Goal: Task Accomplishment & Management: Manage account settings

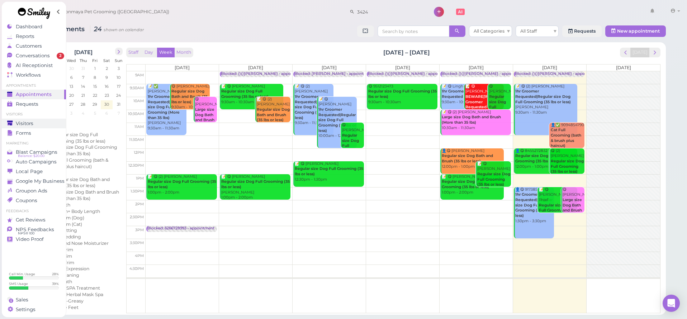
click at [28, 122] on span "Visitors" at bounding box center [25, 123] width 18 height 6
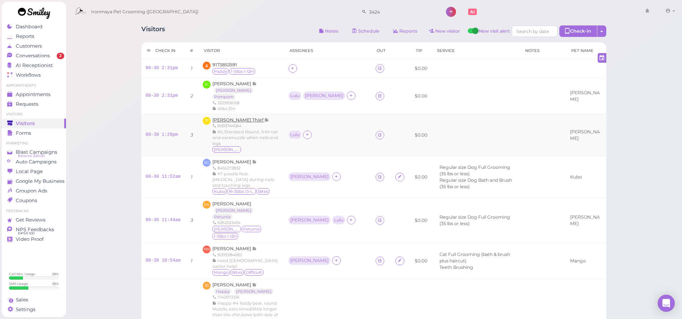
click at [233, 117] on span "[PERSON_NAME] Thief" at bounding box center [238, 119] width 52 height 5
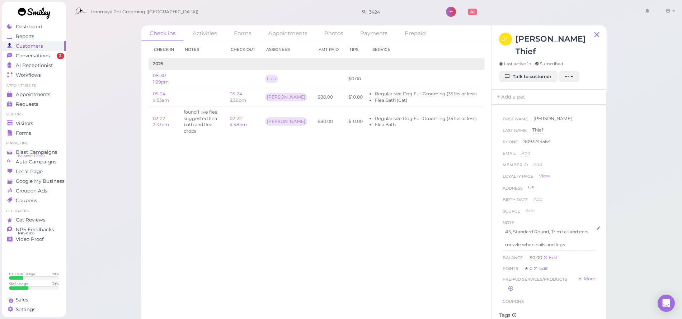
click at [513, 229] on p "#5, Standard Round, Trim tail and ears" at bounding box center [549, 232] width 88 height 6
drag, startPoint x: 513, startPoint y: 218, endPoint x: 516, endPoint y: 222, distance: 5.1
click at [513, 229] on p "#5, Standard Round, Trim tail and ears" at bounding box center [549, 232] width 88 height 6
click at [508, 295] on button "Done" at bounding box center [510, 299] width 16 height 8
click at [212, 160] on div "Check in Notes Check out Assignees Amt Paid Tips Service 2025 08-30 1:29pm Lulu…" at bounding box center [316, 180] width 350 height 278
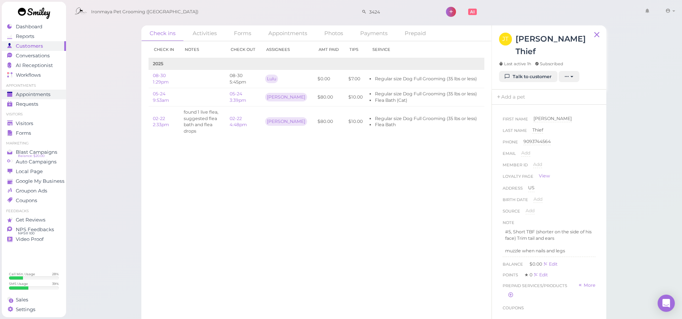
click at [43, 94] on span "Appointments" at bounding box center [33, 94] width 35 height 6
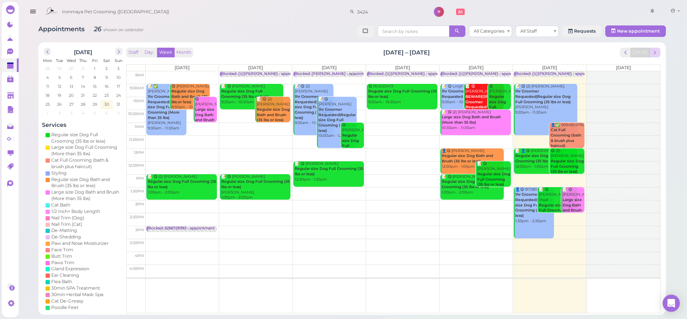
click at [655, 51] on span "next" at bounding box center [654, 52] width 7 height 7
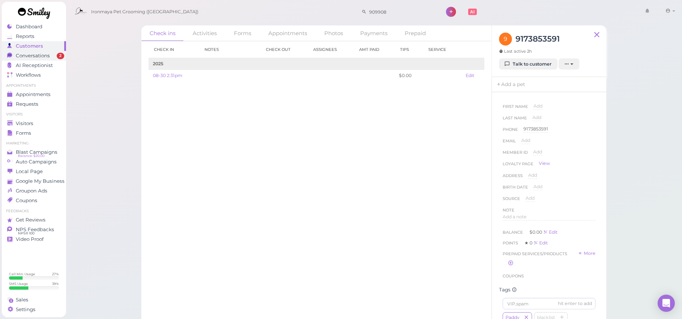
click at [40, 52] on link "Conversations 2" at bounding box center [34, 56] width 64 height 10
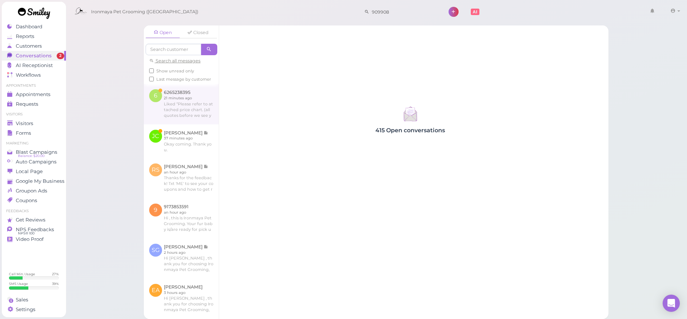
click at [179, 110] on link at bounding box center [181, 104] width 75 height 40
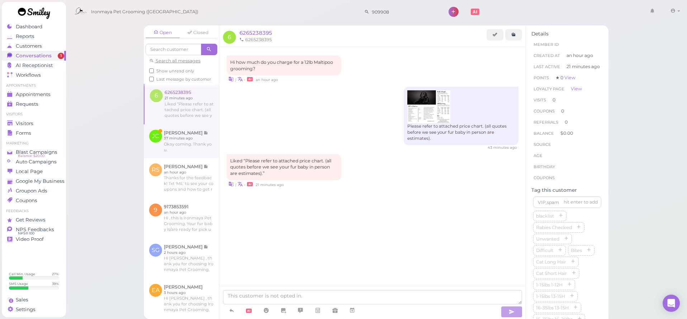
click at [182, 149] on link at bounding box center [181, 141] width 75 height 34
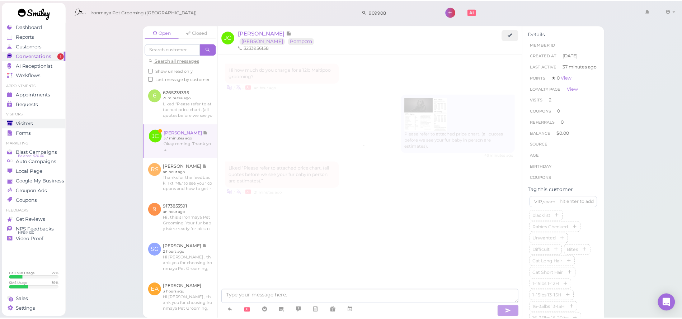
scroll to position [376, 0]
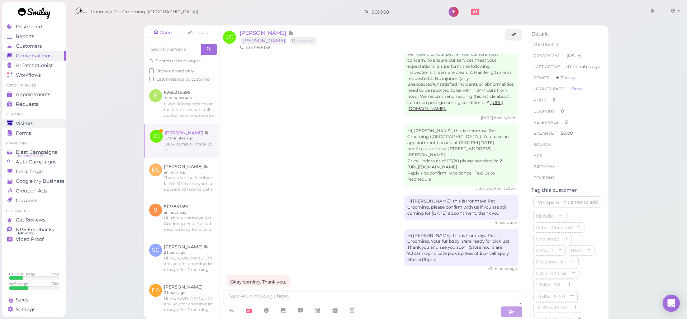
click at [36, 122] on div "Visitors" at bounding box center [33, 123] width 52 height 6
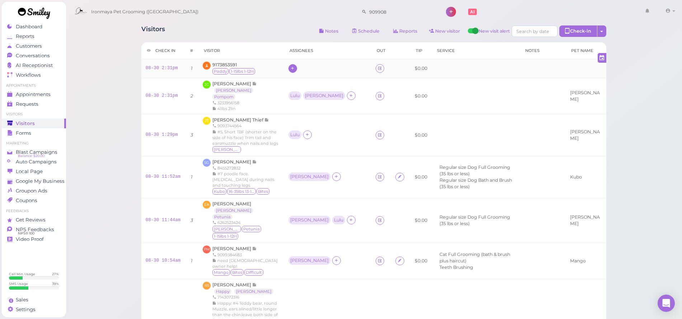
click at [288, 68] on div at bounding box center [292, 68] width 9 height 9
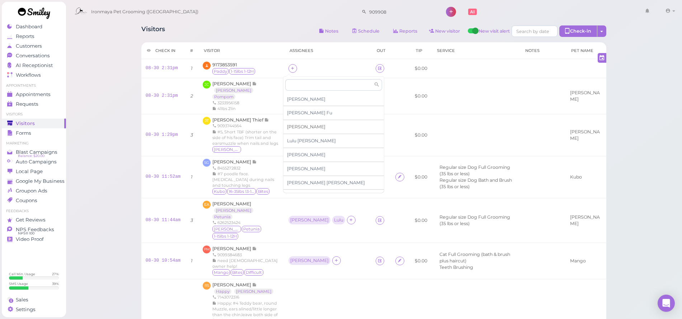
click at [290, 127] on span "[PERSON_NAME]" at bounding box center [306, 126] width 38 height 5
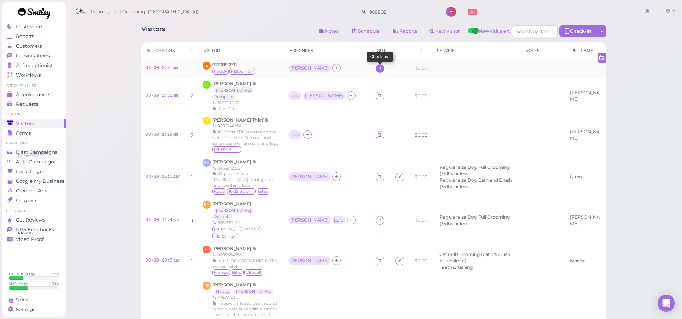
click at [377, 69] on icon at bounding box center [379, 68] width 5 height 5
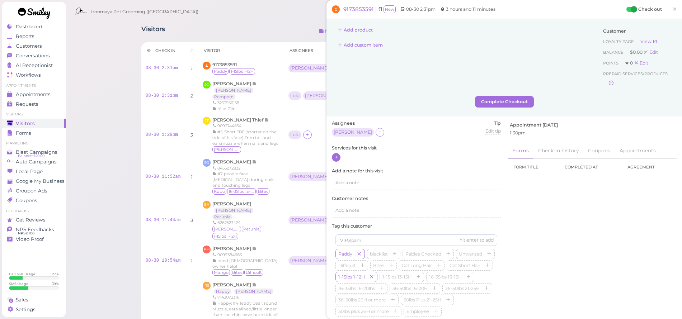
click at [336, 157] on icon at bounding box center [336, 157] width 5 height 5
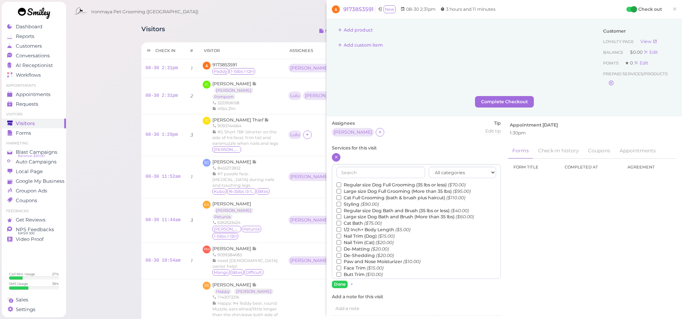
click at [355, 182] on label "Regular size Dog Full Grooming (35 lbs or less) ($70.00)" at bounding box center [400, 185] width 129 height 6
click at [341, 182] on input "Regular size Dog Full Grooming (35 lbs or less) ($70.00)" at bounding box center [338, 184] width 5 height 5
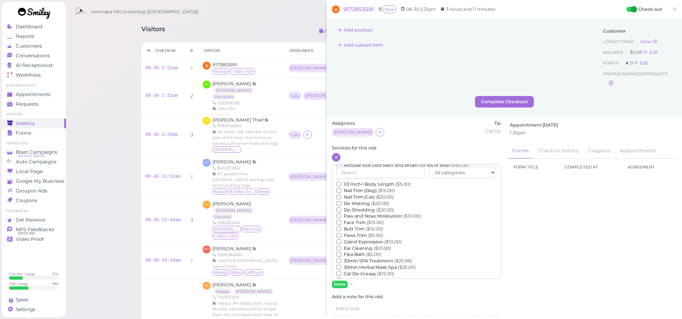
scroll to position [78, 0]
click at [371, 263] on label "Teeth Brushing ($5.00)" at bounding box center [365, 266] width 58 height 6
click at [341, 264] on input "Teeth Brushing ($5.00)" at bounding box center [338, 266] width 5 height 5
click at [342, 286] on button "Done" at bounding box center [340, 285] width 16 height 8
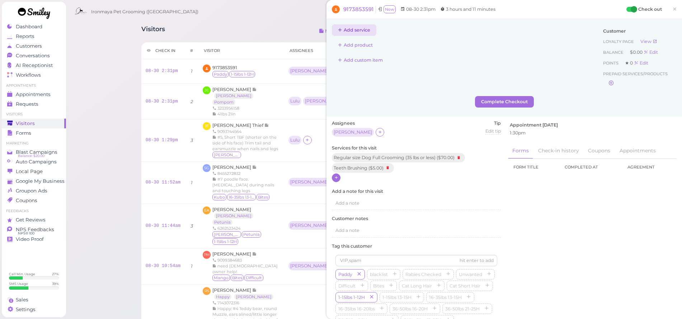
click at [348, 30] on button "Add service" at bounding box center [354, 29] width 44 height 11
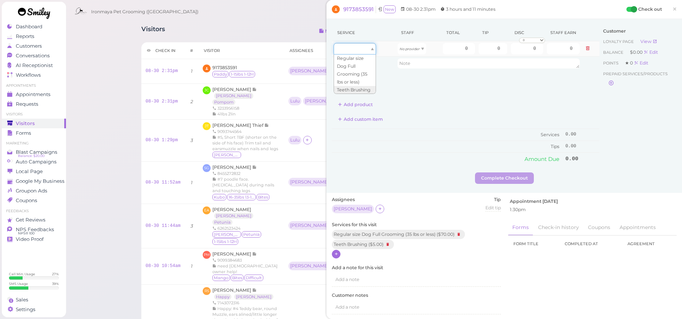
click at [353, 50] on div at bounding box center [354, 48] width 42 height 11
type input "70.00"
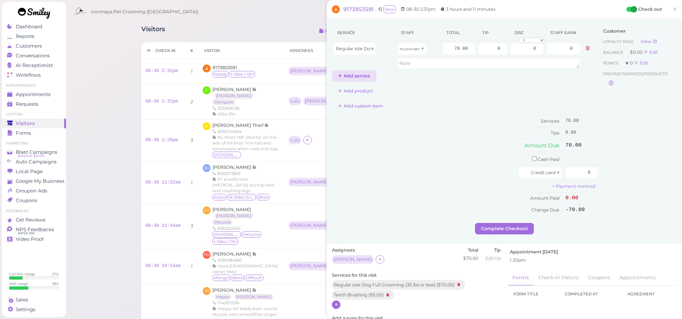
click at [353, 73] on button "Add service" at bounding box center [354, 75] width 44 height 11
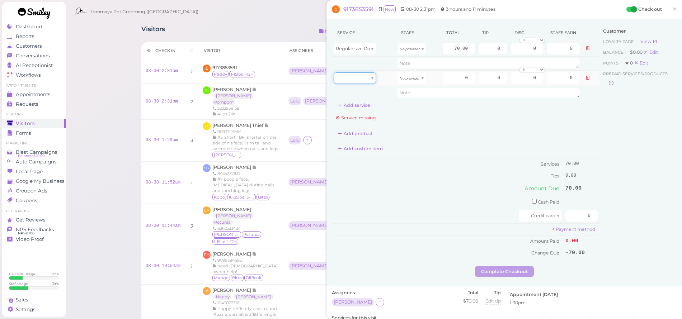
click at [362, 78] on div at bounding box center [354, 77] width 42 height 11
type input "5.00"
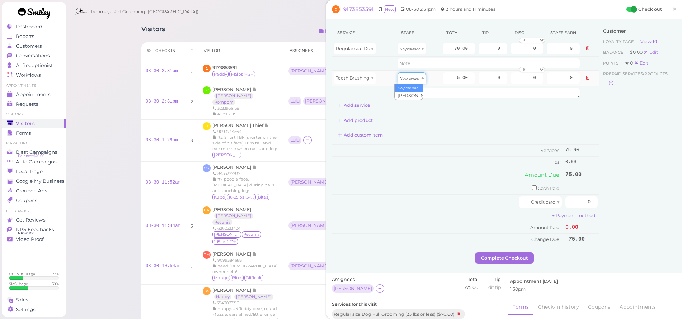
click at [403, 78] on icon "No provider" at bounding box center [409, 78] width 20 height 4
drag, startPoint x: 405, startPoint y: 95, endPoint x: 411, endPoint y: 50, distance: 45.2
type input "2.25"
drag, startPoint x: 410, startPoint y: 48, endPoint x: 409, endPoint y: 54, distance: 5.8
click at [410, 48] on icon "No provider" at bounding box center [409, 49] width 20 height 4
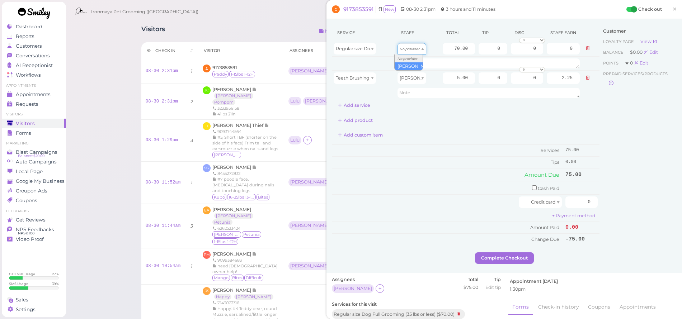
type input "31.50"
drag, startPoint x: 483, startPoint y: 48, endPoint x: 506, endPoint y: 50, distance: 23.0
click at [505, 50] on tr "Regular size Dog Full Grooming (35 lbs or less) Isaac 70.00 0 0 0 10% off 15% o…" at bounding box center [465, 48] width 267 height 15
type input "22.5"
click at [472, 134] on div "Add custom item" at bounding box center [465, 134] width 267 height 11
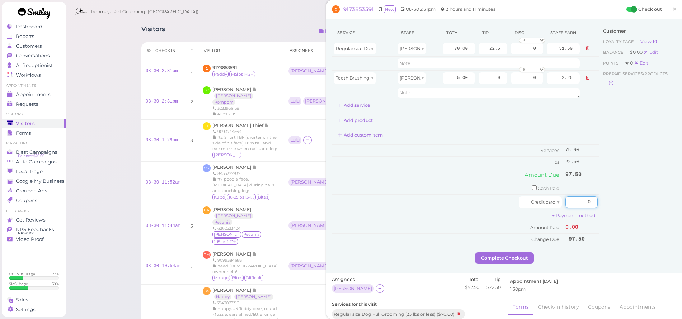
drag, startPoint x: 578, startPoint y: 200, endPoint x: 596, endPoint y: 198, distance: 18.1
click at [596, 198] on div "Service Staff Total Tip Disc Staff earn Regular size Dog Full Grooming (35 lbs …" at bounding box center [504, 138] width 345 height 228
type input "97.5"
click at [601, 190] on div "Customer Loyalty page View Balance $0.00 Edit Points ★ 0 Edit Prepaid services/…" at bounding box center [637, 138] width 77 height 228
click at [518, 257] on button "Complete Checkout" at bounding box center [504, 257] width 59 height 11
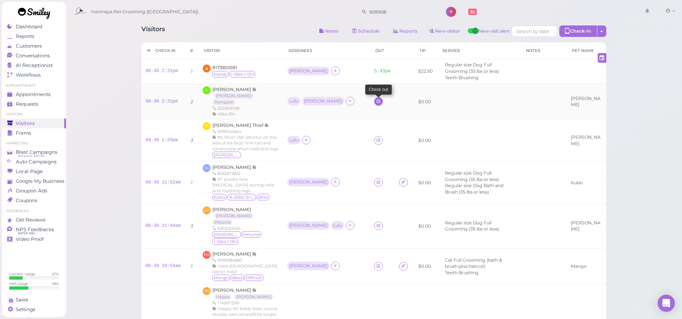
click at [374, 97] on link at bounding box center [378, 101] width 9 height 9
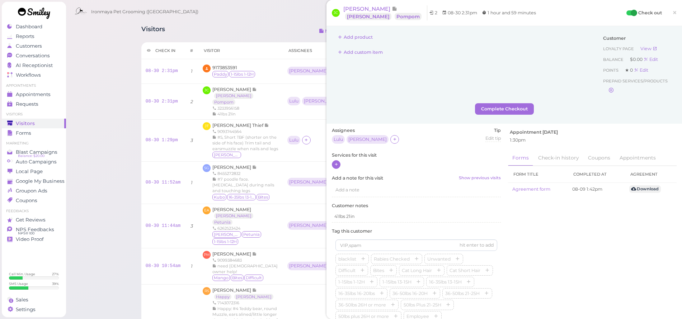
click at [337, 164] on icon at bounding box center [336, 164] width 5 height 5
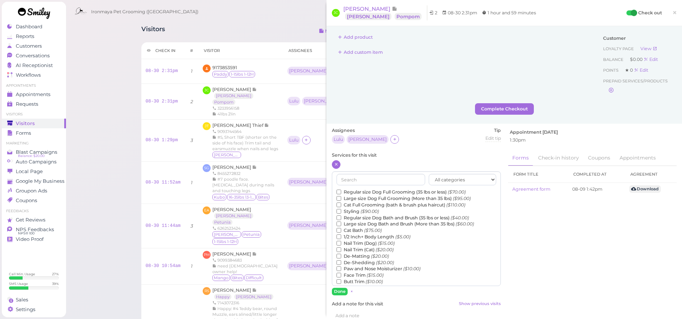
click at [352, 215] on label "Regular size Dog Bath and Brush (35 lbs or less) ($40.00)" at bounding box center [402, 218] width 132 height 6
click at [341, 215] on input "Regular size Dog Bath and Brush (35 lbs or less) ($40.00)" at bounding box center [338, 217] width 5 height 5
click at [354, 222] on label "Large size Dog Bath and Brush (More than 35 lbs) ($60.00)" at bounding box center [404, 224] width 137 height 6
click at [341, 222] on input "Large size Dog Bath and Brush (More than 35 lbs) ($60.00)" at bounding box center [338, 224] width 5 height 5
click at [340, 293] on button "Done" at bounding box center [340, 292] width 16 height 8
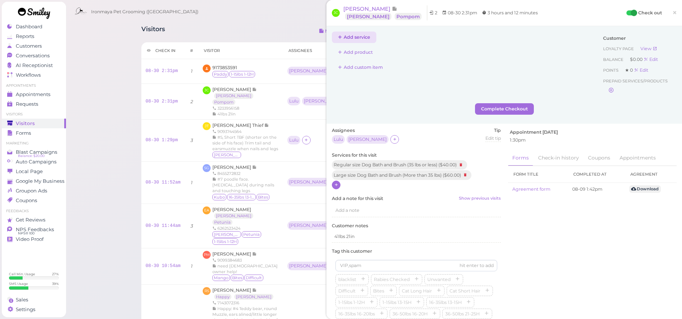
click at [365, 36] on button "Add service" at bounding box center [354, 37] width 44 height 11
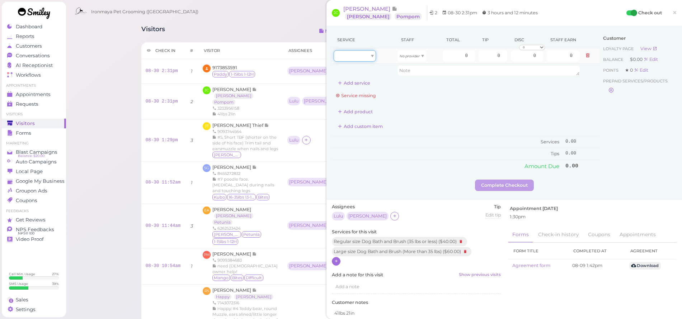
click at [361, 58] on div at bounding box center [354, 55] width 42 height 11
type input "40.00"
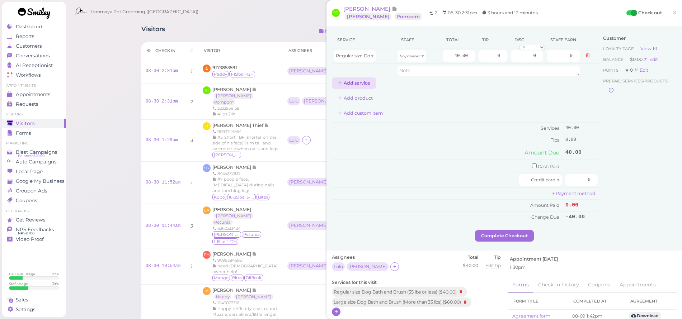
click at [360, 82] on button "Add service" at bounding box center [354, 82] width 44 height 11
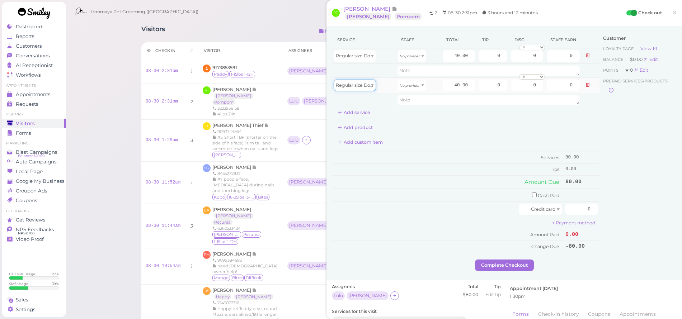
click at [361, 87] on span "Regular size Dog Bath and Brush (35 lbs or less)" at bounding box center [388, 84] width 104 height 5
type input "60.00"
click at [400, 54] on span "No provider" at bounding box center [409, 55] width 20 height 5
type input "18.00"
click at [409, 85] on icon "No provider" at bounding box center [409, 86] width 20 height 4
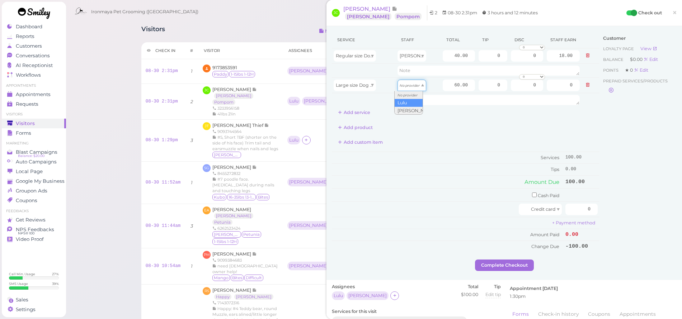
type input "25.80"
drag, startPoint x: 448, startPoint y: 55, endPoint x: 480, endPoint y: 58, distance: 32.0
click at [480, 58] on tr "Regular size Dog Bath and Brush (35 lbs or less) Isaac 40.00 0 0 0 10% off 15% …" at bounding box center [465, 55] width 267 height 15
type input "45"
type input "20.25"
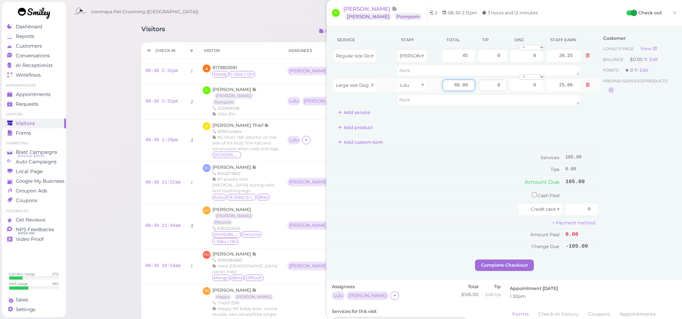
drag, startPoint x: 444, startPoint y: 87, endPoint x: 488, endPoint y: 88, distance: 44.1
click at [488, 88] on tr "Large size Dog Bath and Brush (More than 35 lbs) Lulu 60.00 0 0 0 10% off 15% o…" at bounding box center [465, 84] width 267 height 15
type input "70"
type input "30.10"
click at [517, 116] on div "Service Staff Total Tip Disc Staff earn Regular size Dog Bath and Brush (35 lbs…" at bounding box center [465, 75] width 267 height 87
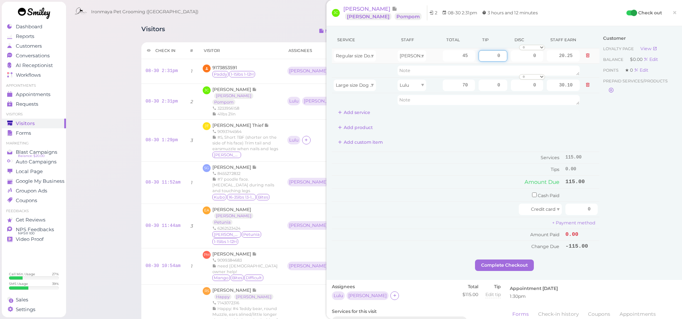
drag, startPoint x: 481, startPoint y: 55, endPoint x: 495, endPoint y: 52, distance: 13.9
click at [500, 56] on input "0" at bounding box center [492, 55] width 29 height 11
type input "6.75"
drag, startPoint x: 484, startPoint y: 84, endPoint x: 508, endPoint y: 90, distance: 25.3
click at [508, 90] on tr "Large size Dog Bath and Brush (More than 35 lbs) Lulu 70 0 0 0 10% off 15% off …" at bounding box center [465, 84] width 267 height 15
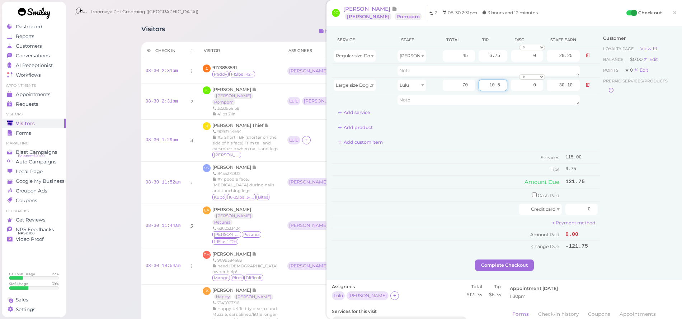
type input "10.5"
click at [509, 109] on div "Service Staff Total Tip Disc Staff earn Regular size Dog Bath and Brush (35 lbs…" at bounding box center [465, 75] width 267 height 87
drag, startPoint x: 523, startPoint y: 54, endPoint x: 535, endPoint y: 55, distance: 11.5
click at [535, 55] on input "0" at bounding box center [527, 55] width 32 height 11
drag, startPoint x: 540, startPoint y: 142, endPoint x: 552, endPoint y: 160, distance: 21.4
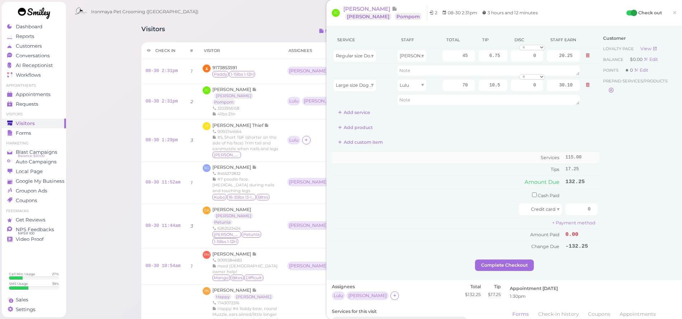
click at [540, 143] on div "Add custom item" at bounding box center [465, 142] width 267 height 11
drag, startPoint x: 568, startPoint y: 208, endPoint x: 631, endPoint y: 213, distance: 63.7
click at [631, 213] on div "Service Staff Total Tip Disc Staff earn Regular size Dog Bath and Brush (35 lbs…" at bounding box center [504, 146] width 345 height 228
type input "132.25"
click at [667, 212] on div "Customer Loyalty page View Balance $0.00 Edit Points ★ 0 Edit Prepaid services/…" at bounding box center [637, 146] width 77 height 228
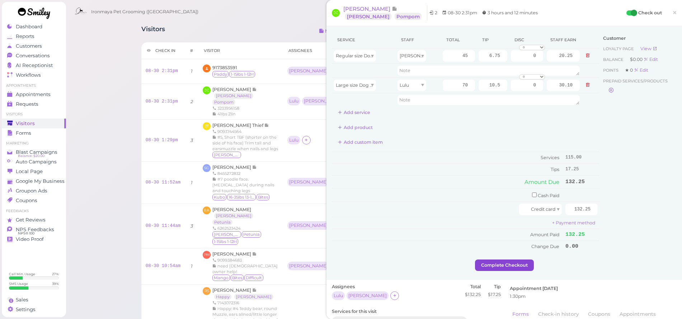
click at [521, 260] on button "Complete Checkout" at bounding box center [504, 265] width 59 height 11
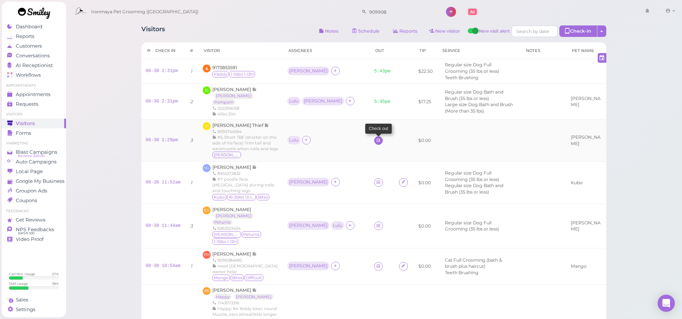
drag, startPoint x: 350, startPoint y: 131, endPoint x: 346, endPoint y: 131, distance: 4.0
click at [370, 131] on td at bounding box center [382, 141] width 25 height 42
click at [376, 138] on icon at bounding box center [378, 140] width 5 height 5
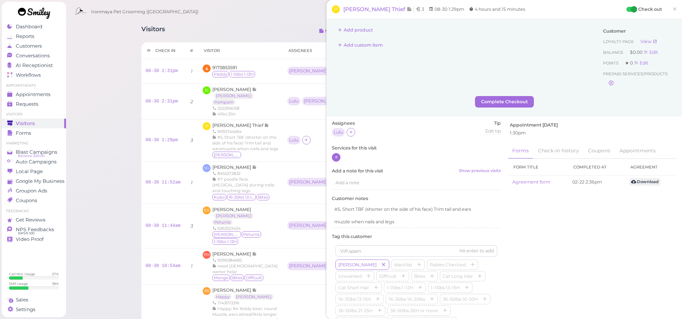
click at [337, 157] on icon at bounding box center [336, 157] width 5 height 5
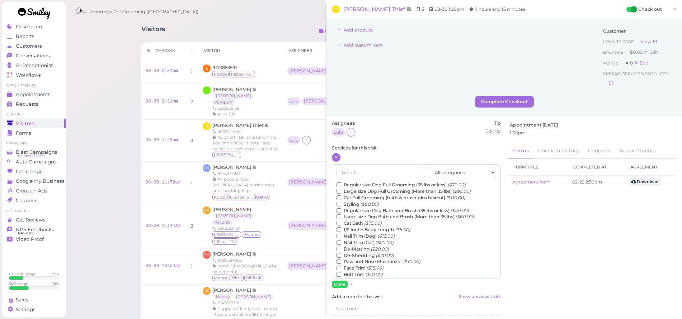
click at [353, 183] on label "Regular size Dog Full Grooming (35 lbs or less) ($70.00)" at bounding box center [400, 185] width 129 height 6
click at [341, 183] on input "Regular size Dog Full Grooming (35 lbs or less) ($70.00)" at bounding box center [338, 184] width 5 height 5
click at [340, 282] on button "Done" at bounding box center [340, 285] width 16 height 8
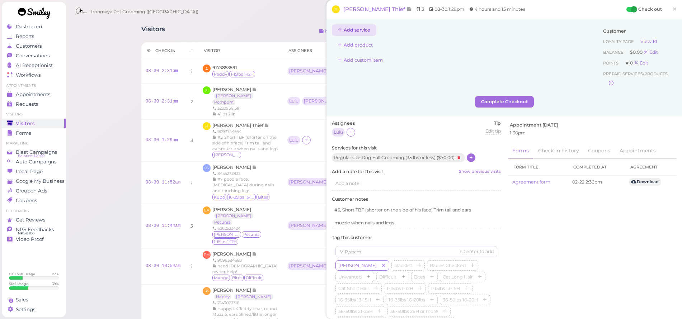
click at [361, 27] on button "Add service" at bounding box center [354, 29] width 44 height 11
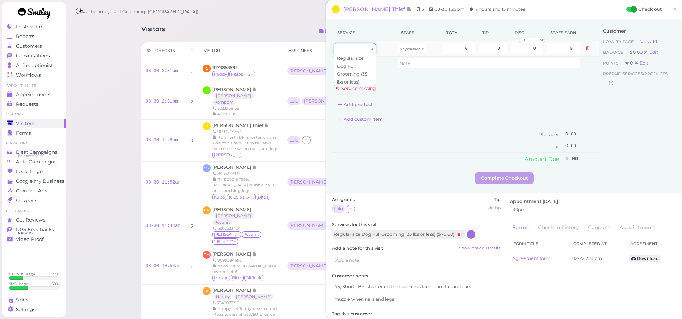
drag, startPoint x: 357, startPoint y: 47, endPoint x: 357, endPoint y: 51, distance: 3.7
click at [357, 47] on div at bounding box center [354, 48] width 42 height 11
drag, startPoint x: 353, startPoint y: 63, endPoint x: 367, endPoint y: 56, distance: 15.4
type input "70.00"
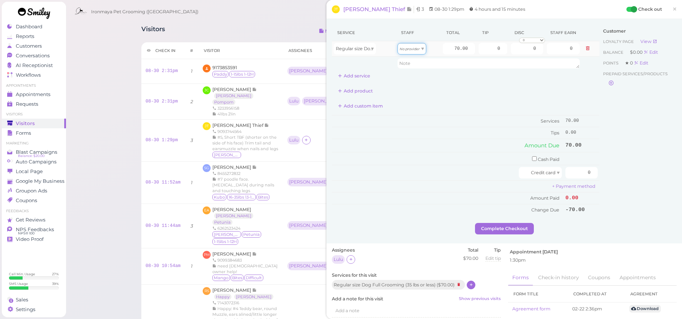
click at [404, 47] on icon "No provider" at bounding box center [409, 49] width 20 height 4
type input "30.10"
drag, startPoint x: 493, startPoint y: 46, endPoint x: 497, endPoint y: 47, distance: 4.2
click at [497, 47] on input "0" at bounding box center [492, 48] width 29 height 11
type input "7"
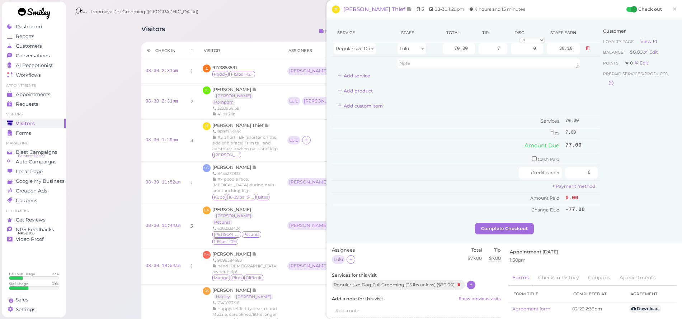
click at [520, 87] on div "Add product" at bounding box center [465, 90] width 267 height 11
drag, startPoint x: 574, startPoint y: 170, endPoint x: 593, endPoint y: 170, distance: 18.6
click at [593, 170] on td "0" at bounding box center [581, 172] width 36 height 15
type input "77"
click at [630, 163] on div "Customer Loyalty page View Balance $0.00 Edit Points ★ 0 Edit Prepaid services/…" at bounding box center [637, 123] width 77 height 199
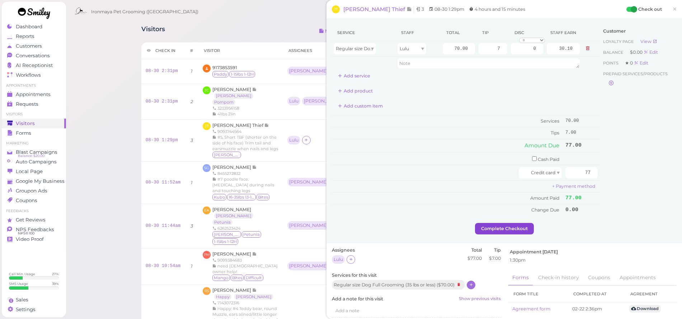
click at [488, 225] on button "Complete Checkout" at bounding box center [504, 228] width 59 height 11
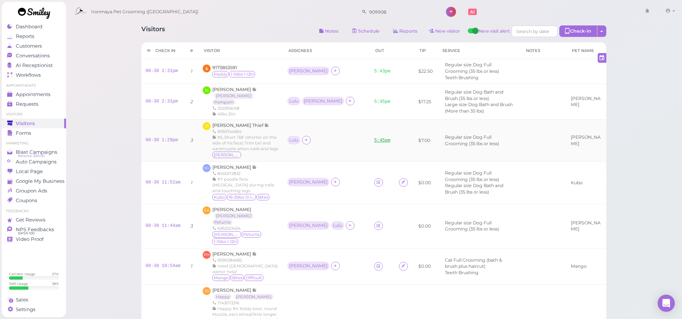
click at [374, 138] on link "5:45pm" at bounding box center [382, 140] width 16 height 5
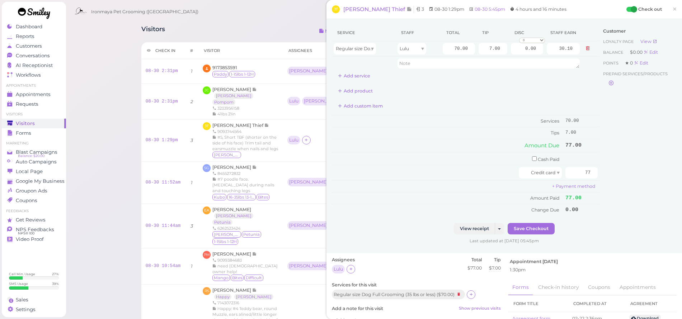
click at [672, 8] on span "×" at bounding box center [674, 9] width 5 height 10
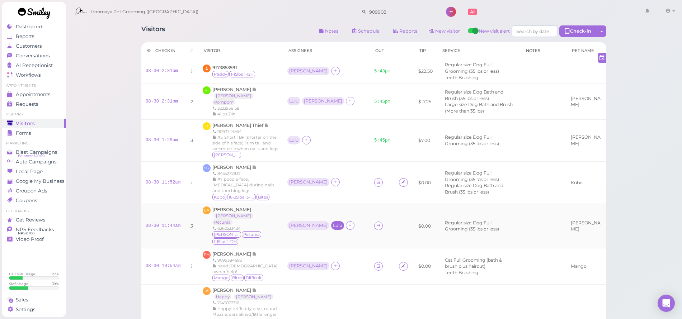
click at [333, 223] on div "Lulu" at bounding box center [337, 225] width 9 height 5
click at [303, 253] on span "Select pets" at bounding box center [299, 254] width 25 height 8
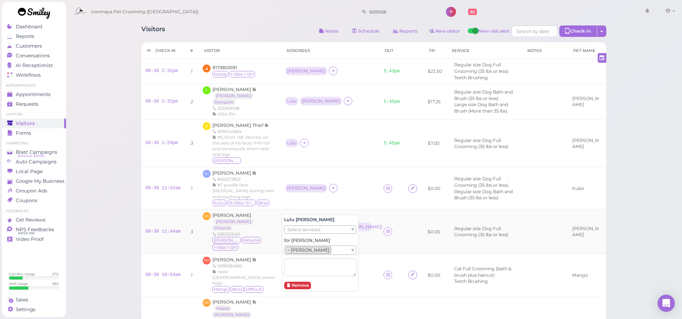
click at [293, 224] on div "[PERSON_NAME]" at bounding box center [306, 226] width 38 height 5
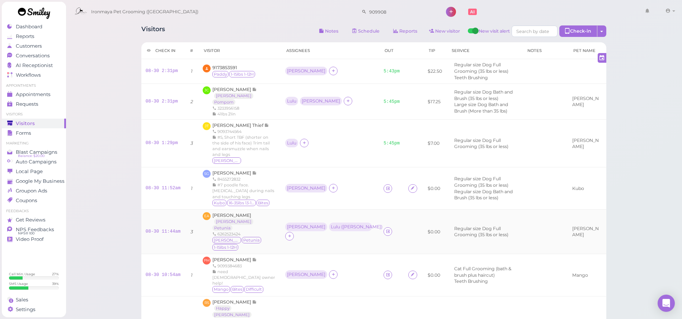
click at [292, 224] on div "[PERSON_NAME]" at bounding box center [306, 226] width 38 height 5
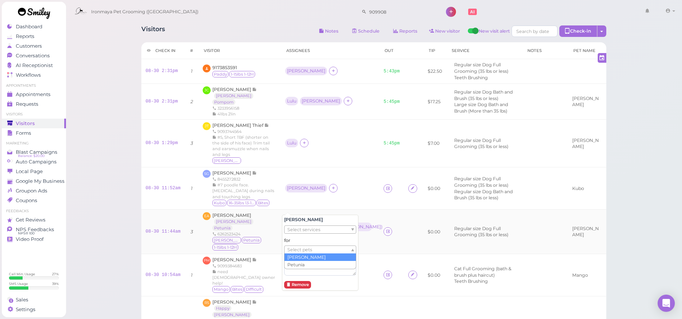
click at [295, 248] on span "Select pets" at bounding box center [299, 250] width 25 height 8
click at [380, 209] on td at bounding box center [392, 231] width 25 height 45
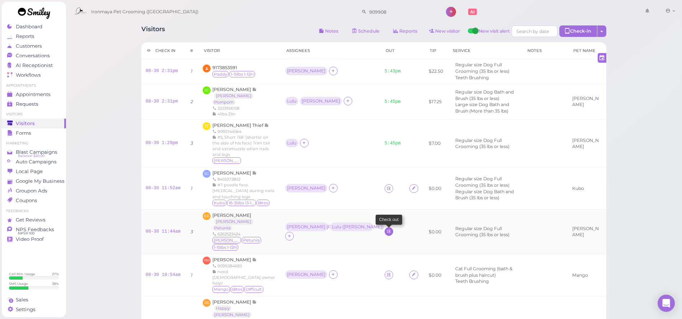
click at [384, 227] on link at bounding box center [388, 231] width 9 height 9
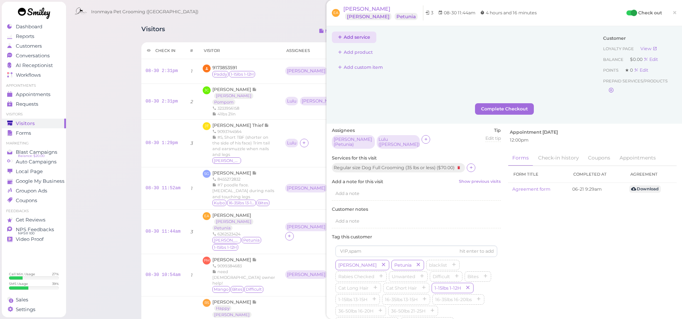
click at [360, 38] on button "Add service" at bounding box center [354, 37] width 44 height 11
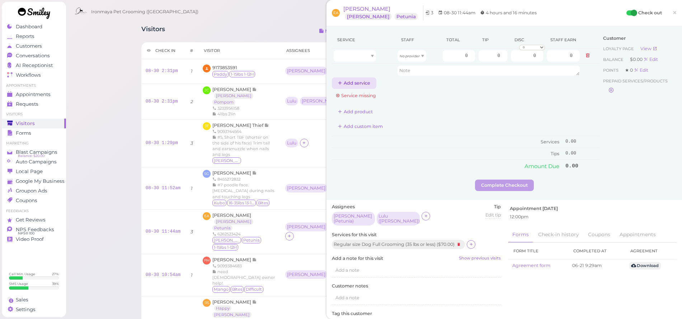
click at [353, 81] on button "Add service" at bounding box center [354, 82] width 44 height 11
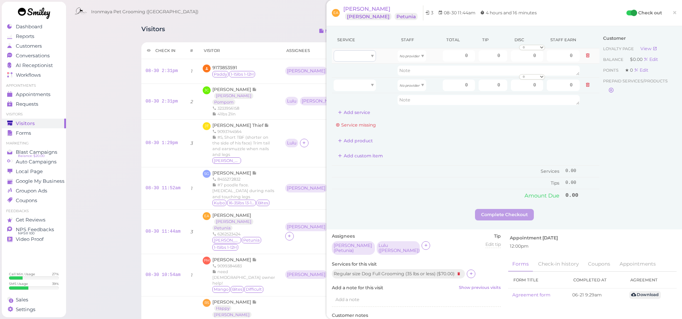
drag, startPoint x: 353, startPoint y: 48, endPoint x: 352, endPoint y: 52, distance: 4.3
click at [352, 49] on table "Service Staff Total Tip Disc Staff earn No provider 0 0 0 0 10% off 15% off 20%…" at bounding box center [465, 69] width 267 height 75
click at [352, 53] on div at bounding box center [354, 55] width 42 height 11
type input "70.00"
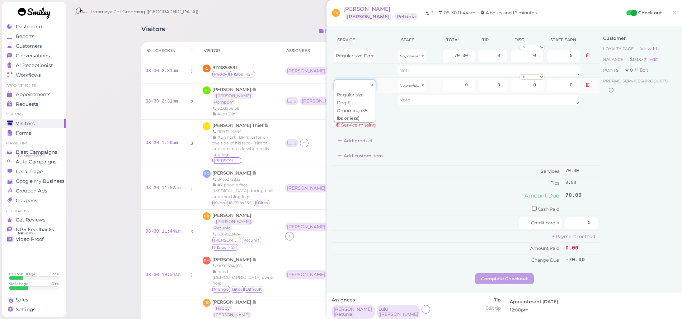
click at [357, 85] on div at bounding box center [354, 85] width 42 height 11
type input "70.00"
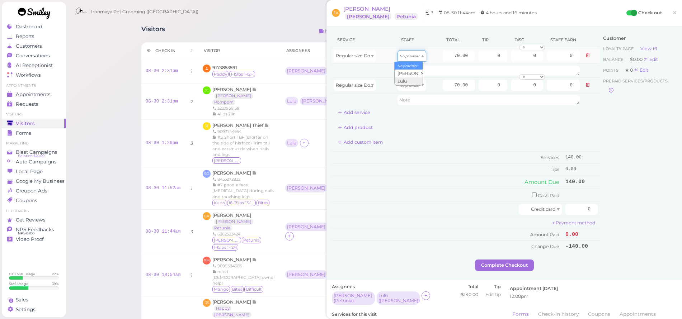
click at [409, 53] on div "No provider" at bounding box center [411, 55] width 29 height 11
drag, startPoint x: 405, startPoint y: 72, endPoint x: 409, endPoint y: 84, distance: 12.4
type input "31.50"
click at [409, 86] on icon "No provider" at bounding box center [409, 86] width 20 height 4
type input "30.10"
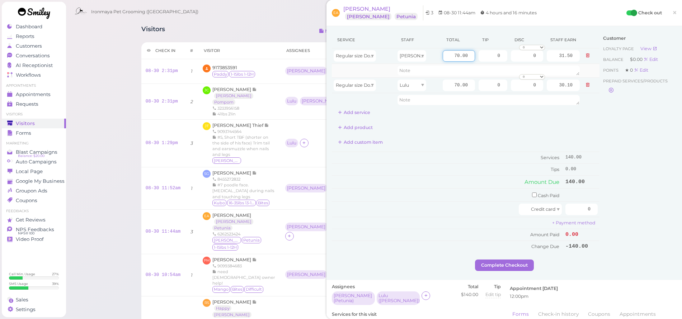
drag, startPoint x: 442, startPoint y: 56, endPoint x: 484, endPoint y: 65, distance: 42.8
click at [483, 65] on tbody "Regular size Dog Full Grooming (35 lbs or less) Isaac 70.00 0 0 0 10% off 15% o…" at bounding box center [465, 77] width 267 height 58
type input "75"
type input "33.75"
drag, startPoint x: 446, startPoint y: 83, endPoint x: 488, endPoint y: 100, distance: 45.2
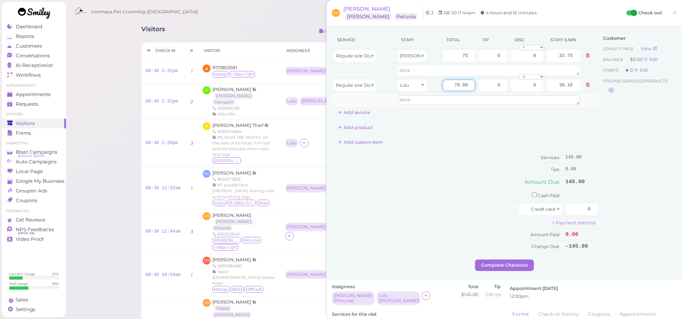
click at [488, 100] on tbody "Regular size Dog Full Grooming (35 lbs or less) Isaac 75 0 0 0 10% off 15% off …" at bounding box center [465, 77] width 267 height 58
type input "75"
type input "32.25"
drag, startPoint x: 475, startPoint y: 111, endPoint x: 473, endPoint y: 105, distance: 6.7
click at [475, 111] on div "Service Staff Total Tip Disc Staff earn Regular size Dog Full Grooming (35 lbs …" at bounding box center [465, 75] width 267 height 87
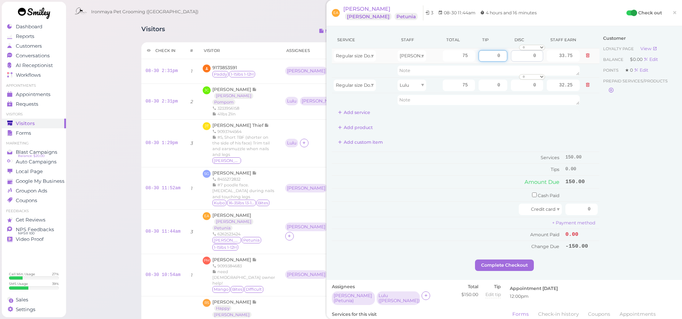
drag, startPoint x: 488, startPoint y: 57, endPoint x: 504, endPoint y: 56, distance: 16.1
click at [504, 56] on tr "Regular size Dog Full Grooming (35 lbs or less) Isaac 75 0 0 0 10% off 15% off …" at bounding box center [465, 55] width 267 height 15
type input "11"
type input "11.25"
drag, startPoint x: 482, startPoint y: 87, endPoint x: 516, endPoint y: 88, distance: 33.3
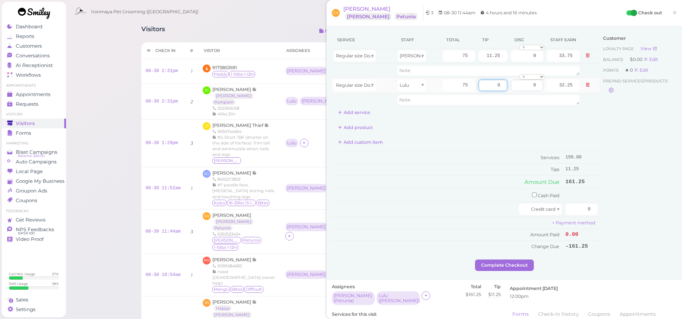
click at [516, 88] on tr "Regular size Dog Full Grooming (35 lbs or less) Lulu 75 0 0 0 10% off 15% off 2…" at bounding box center [465, 84] width 267 height 15
type input "11.25"
click at [529, 122] on div "Add product" at bounding box center [465, 127] width 267 height 11
drag, startPoint x: 570, startPoint y: 204, endPoint x: 637, endPoint y: 213, distance: 67.7
click at [637, 213] on div "Service Staff Total Tip Disc Staff earn Regular size Dog Full Grooming (35 lbs …" at bounding box center [504, 146] width 345 height 228
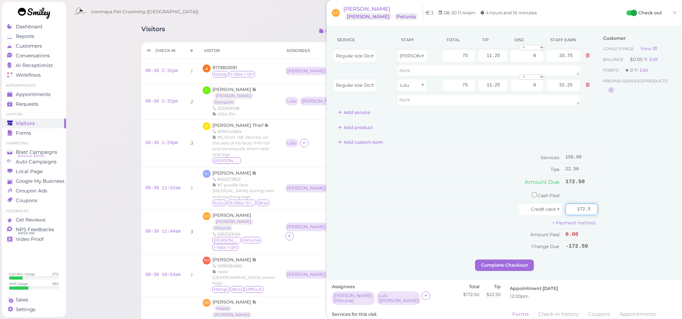
type input "172.5"
click at [642, 210] on div "Customer Loyalty page View Balance $0.00 Edit Points ★ 0 Edit Prepaid services/…" at bounding box center [637, 146] width 77 height 228
click at [500, 262] on button "Complete Checkout" at bounding box center [504, 265] width 59 height 11
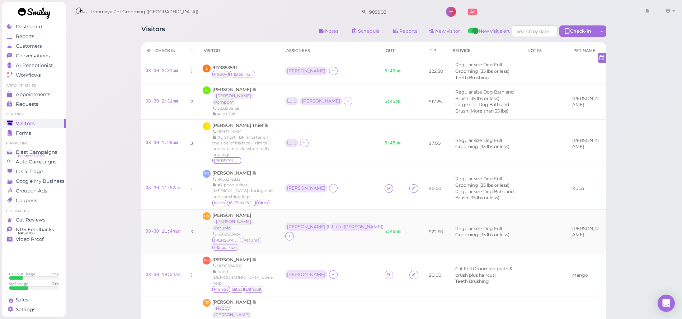
click at [380, 223] on td "5:46pm" at bounding box center [392, 231] width 25 height 45
click at [384, 229] on link "5:46pm" at bounding box center [392, 231] width 16 height 5
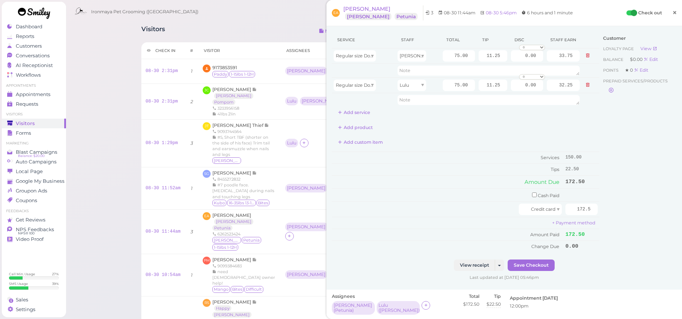
click at [672, 11] on span "×" at bounding box center [674, 13] width 5 height 10
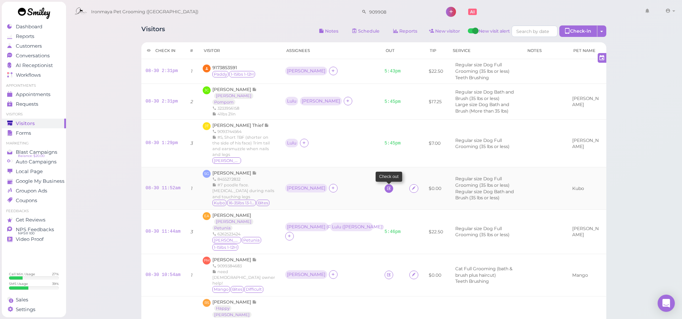
click at [386, 186] on icon at bounding box center [388, 188] width 5 height 5
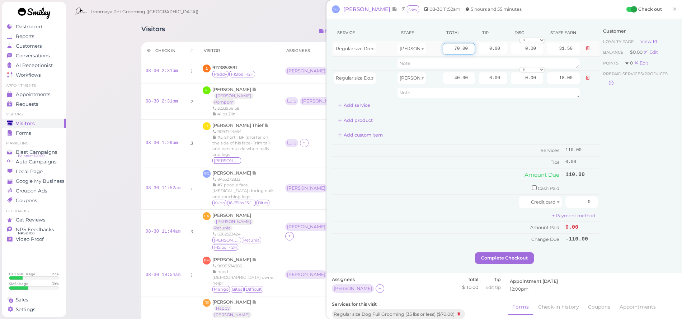
drag, startPoint x: 443, startPoint y: 48, endPoint x: 469, endPoint y: 52, distance: 25.5
click at [468, 52] on input "70.00" at bounding box center [458, 48] width 32 height 11
type input "80"
type input "36.00"
click at [518, 119] on div "Add product" at bounding box center [465, 120] width 267 height 11
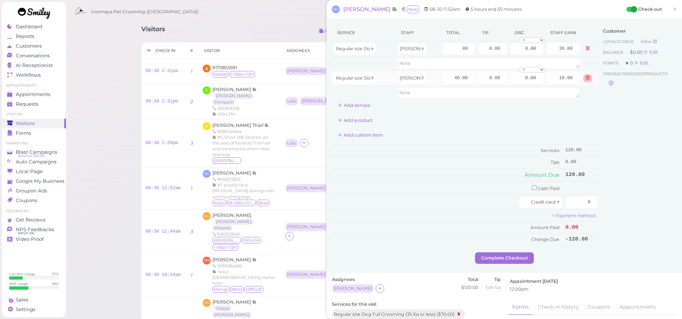
click at [585, 77] on icon at bounding box center [587, 77] width 4 height 5
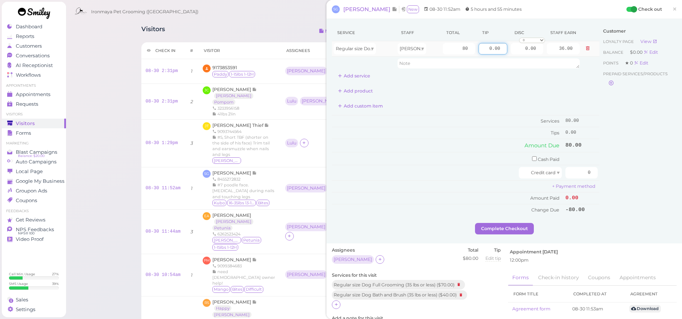
drag, startPoint x: 476, startPoint y: 47, endPoint x: 524, endPoint y: 54, distance: 48.7
click at [524, 54] on tr "Regular size Dog Full Grooming (35 lbs or less) Isaac 80 0.00 0.00 0 10% off 15…" at bounding box center [465, 48] width 267 height 15
type input "8"
drag, startPoint x: 650, startPoint y: 103, endPoint x: 635, endPoint y: 116, distance: 20.6
click at [649, 104] on div "Customer Loyalty page View Balance $0.00 Edit Points ★ 0 Edit Prepaid services/…" at bounding box center [637, 123] width 77 height 199
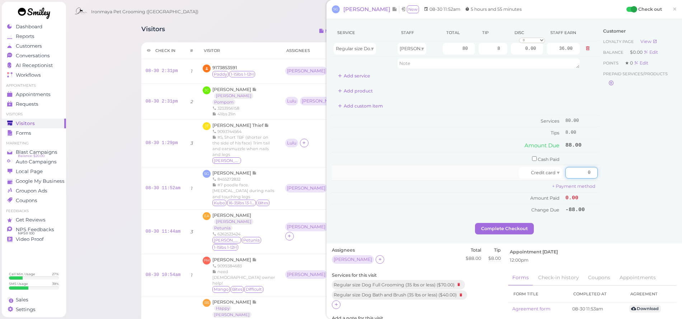
drag, startPoint x: 577, startPoint y: 174, endPoint x: 576, endPoint y: 169, distance: 4.7
click at [576, 168] on input "0" at bounding box center [581, 172] width 32 height 11
type input "88"
click at [604, 172] on div "Customer Loyalty page View Balance $0.00 Edit Points ★ 0 Edit Prepaid services/…" at bounding box center [637, 123] width 77 height 199
click at [509, 223] on button "Complete Checkout" at bounding box center [504, 228] width 59 height 11
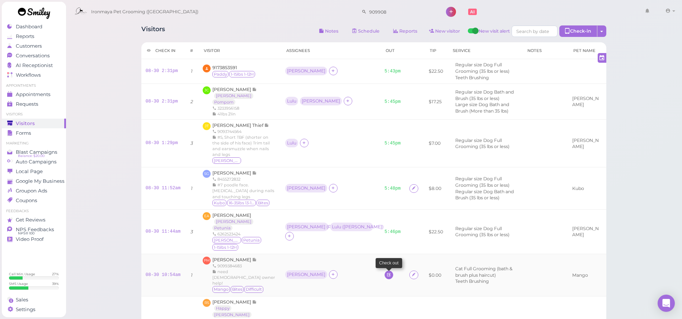
click at [386, 272] on icon at bounding box center [388, 274] width 5 height 5
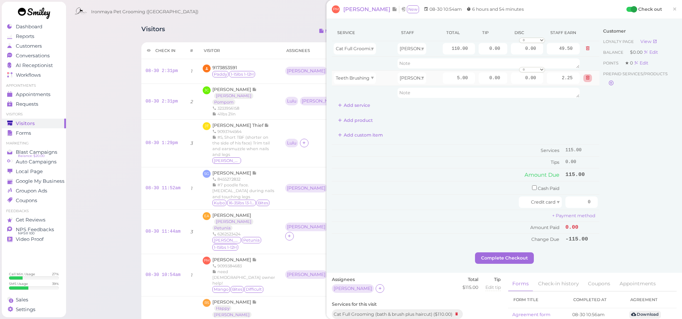
click at [585, 77] on icon at bounding box center [587, 77] width 4 height 5
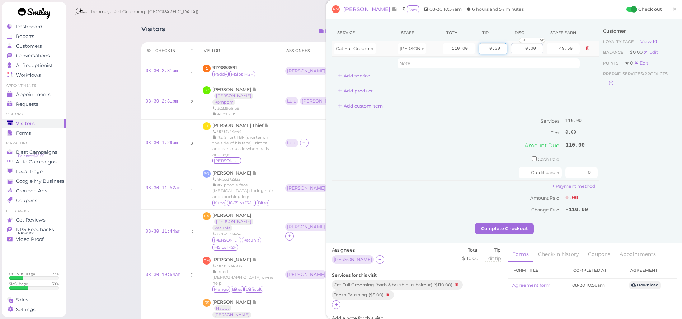
drag, startPoint x: 489, startPoint y: 51, endPoint x: 522, endPoint y: 54, distance: 33.1
click at [522, 54] on tr "Cat Full Grooming (bath & brush plus haircut) Isaac 110.00 0.00 0.00 0 10% off …" at bounding box center [465, 48] width 267 height 15
type input "22"
click at [517, 101] on div "Add custom item" at bounding box center [465, 105] width 267 height 11
drag, startPoint x: 578, startPoint y: 170, endPoint x: 602, endPoint y: 175, distance: 24.4
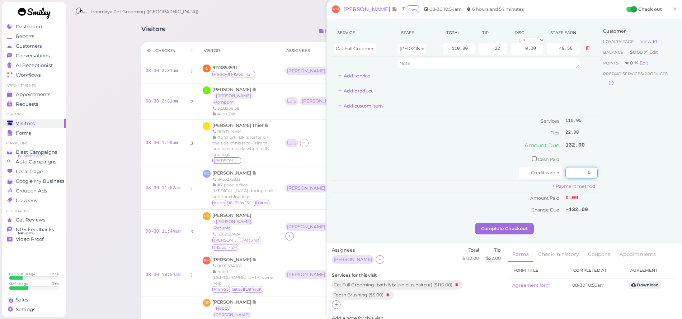
click at [602, 175] on div "Service Staff Total Tip Disc Staff earn Cat Full Grooming (bath & brush plus ha…" at bounding box center [504, 123] width 345 height 199
type input "132"
click at [623, 177] on div "Customer Loyalty page View Balance $0.00 Edit Points ★ 0 Edit Prepaid services/…" at bounding box center [637, 123] width 77 height 199
click at [507, 224] on button "Complete Checkout" at bounding box center [504, 228] width 59 height 11
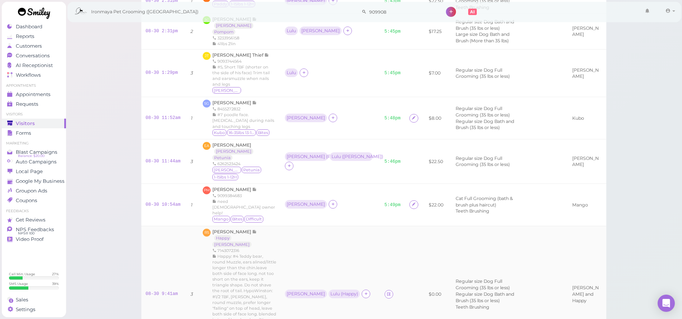
scroll to position [136, 0]
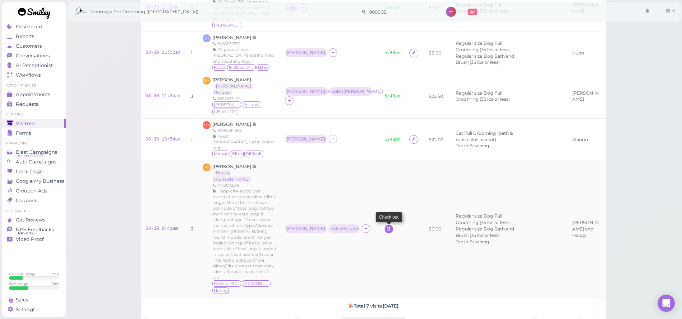
click at [386, 226] on icon at bounding box center [388, 228] width 5 height 5
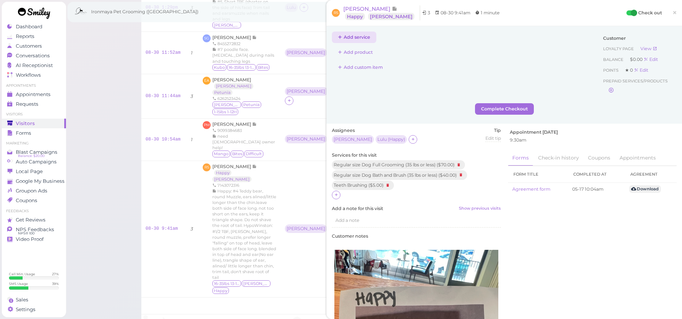
click at [360, 38] on button "Add service" at bounding box center [354, 37] width 44 height 11
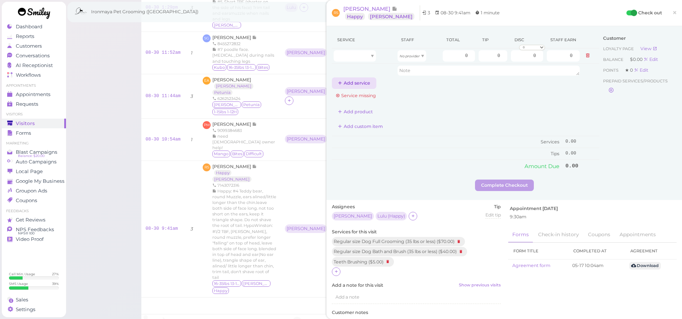
click at [362, 84] on button "Add service" at bounding box center [354, 82] width 44 height 11
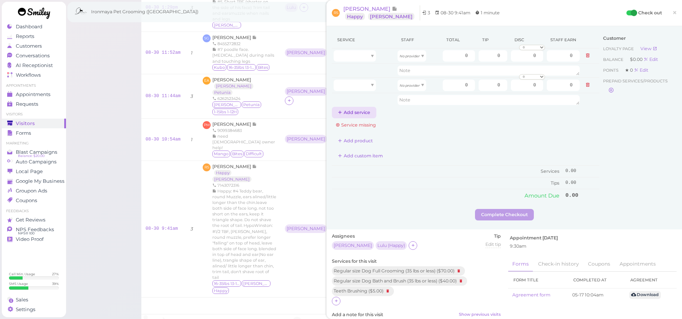
click at [364, 109] on button "Add service" at bounding box center [354, 112] width 44 height 11
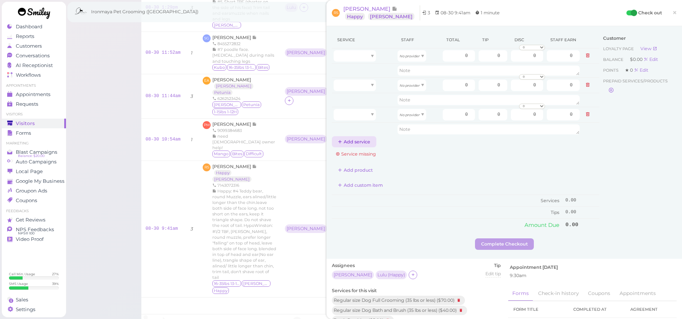
drag, startPoint x: 362, startPoint y: 133, endPoint x: 363, endPoint y: 138, distance: 4.7
click at [363, 137] on div "Service Staff Total Tip Disc Staff earn No provider 0 0 0 0 10% off 15% off 20%…" at bounding box center [465, 90] width 267 height 116
click at [364, 139] on button "Add service" at bounding box center [354, 141] width 44 height 11
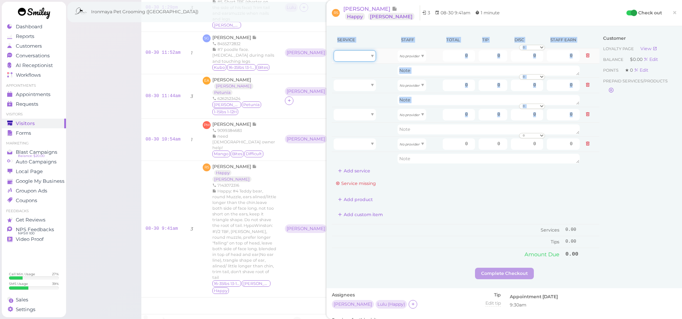
click at [368, 56] on div at bounding box center [354, 55] width 42 height 11
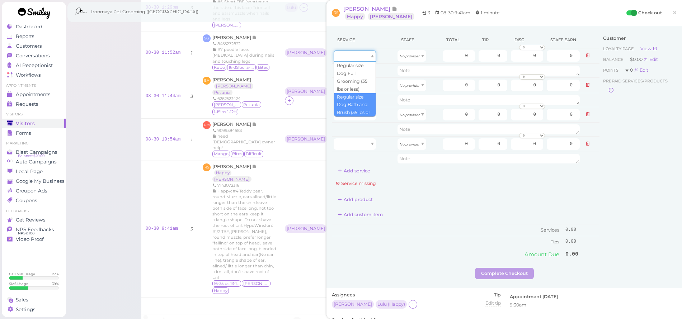
type input "40.00"
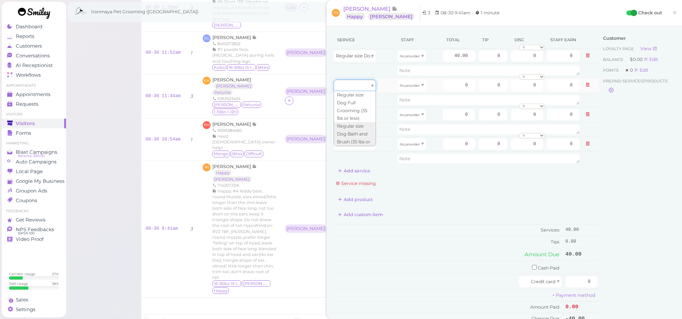
click at [362, 86] on div at bounding box center [354, 85] width 42 height 11
type input "70.00"
click at [361, 118] on div at bounding box center [354, 114] width 42 height 11
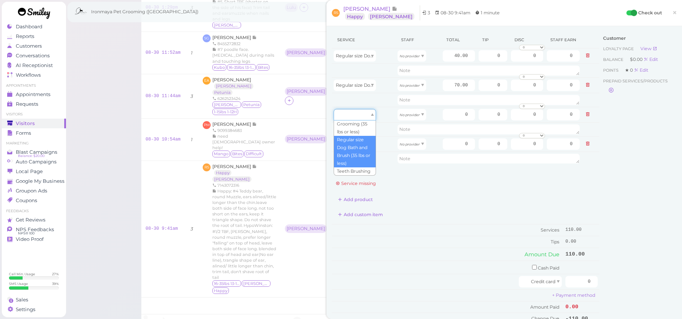
scroll to position [35, 0]
type input "5.00"
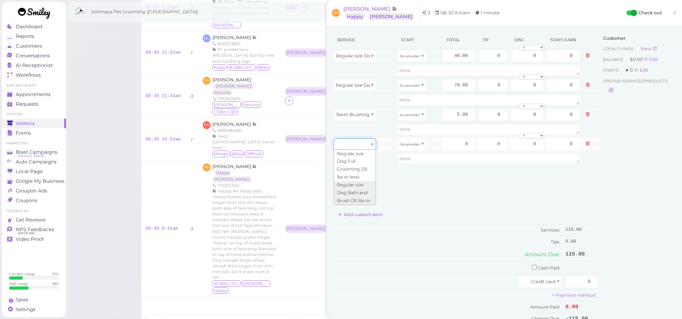
click at [354, 147] on div at bounding box center [354, 143] width 42 height 11
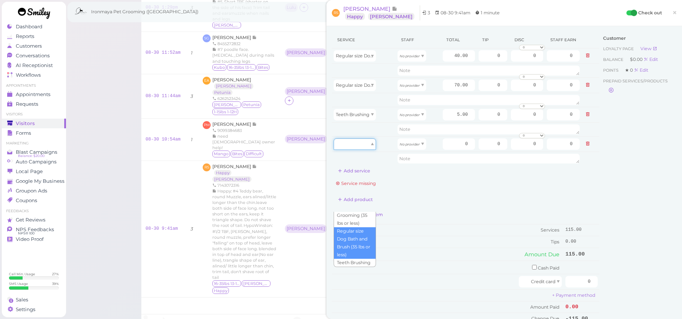
scroll to position [198, 0]
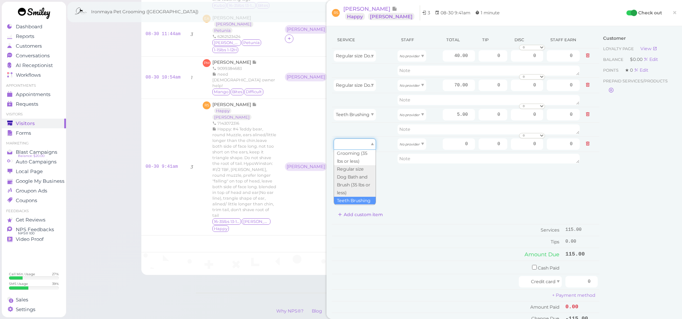
type input "5.00"
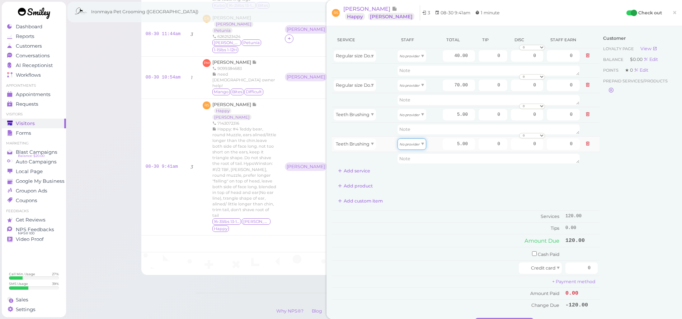
click at [400, 147] on div "No provider" at bounding box center [411, 143] width 29 height 11
type input "2.15"
click at [405, 119] on div "No provider" at bounding box center [411, 114] width 29 height 11
type input "2.25"
click at [405, 88] on div "No provider" at bounding box center [411, 85] width 29 height 11
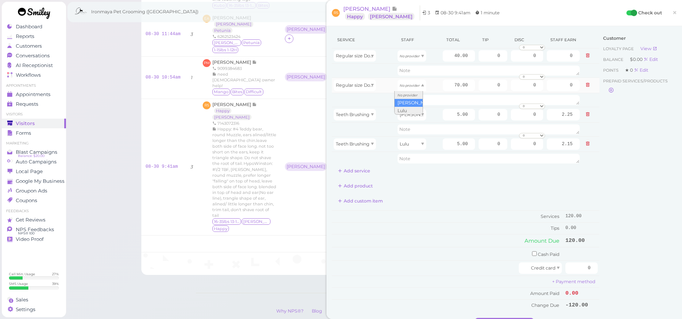
drag, startPoint x: 402, startPoint y: 104, endPoint x: 406, endPoint y: 92, distance: 12.4
type input "31.50"
click at [413, 57] on icon "No provider" at bounding box center [409, 56] width 20 height 4
type input "17.20"
drag, startPoint x: 448, startPoint y: 53, endPoint x: 473, endPoint y: 58, distance: 25.0
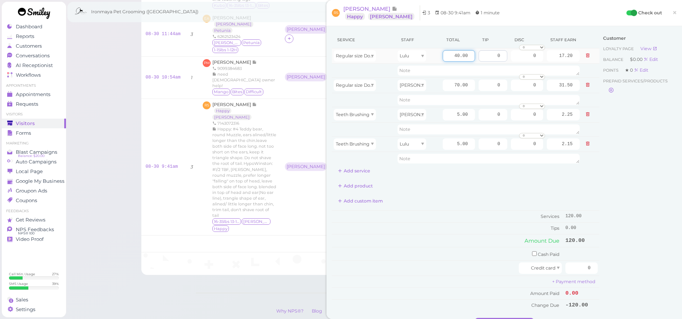
click at [473, 58] on tr "Regular size Dog Bath and Brush (35 lbs or less) Lulu 40.00 0 0 0 10% off 15% o…" at bounding box center [465, 55] width 267 height 15
type input "65"
type input "27.95"
click at [447, 194] on div "Service Staff Total Tip Disc Staff earn Regular size Dog Bath and Brush (35 lbs…" at bounding box center [465, 171] width 267 height 279
drag, startPoint x: 448, startPoint y: 82, endPoint x: 474, endPoint y: 84, distance: 26.2
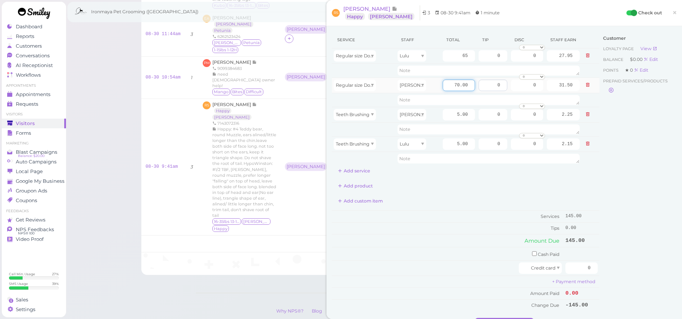
click at [474, 84] on tr "Regular size Dog Full Grooming (35 lbs or less) Isaac 70.00 0 0 0 10% off 15% o…" at bounding box center [465, 84] width 267 height 15
type input "95"
type input "42.75"
click at [457, 72] on textarea at bounding box center [488, 71] width 182 height 10
type textarea "t"
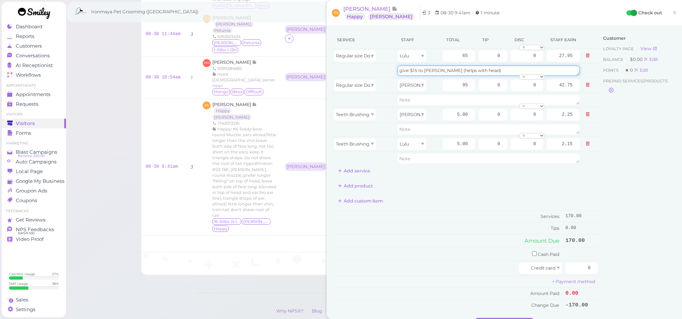
type textarea "give $15 to Isaac (helps with head)"
click at [497, 187] on div "Add product" at bounding box center [465, 185] width 267 height 11
drag, startPoint x: 494, startPoint y: 57, endPoint x: 519, endPoint y: 62, distance: 26.2
click at [519, 62] on tr "Regular size Dog Bath and Brush (35 lbs or less) Lulu 65 0 0 0 10% off 15% off …" at bounding box center [465, 55] width 267 height 15
type input "17"
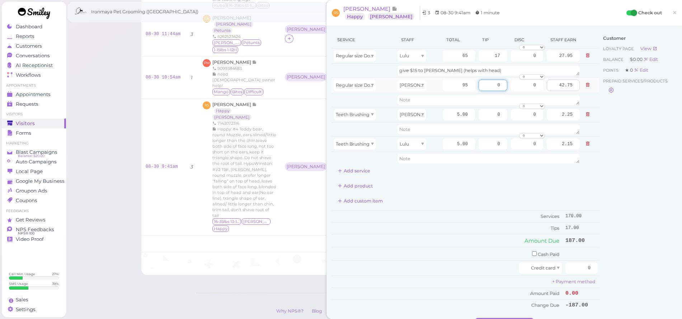
drag, startPoint x: 481, startPoint y: 81, endPoint x: 552, endPoint y: 90, distance: 71.9
click at [552, 90] on tr "Regular size Dog Full Grooming (35 lbs or less) Isaac 95 0 0 0 10% off 15% off …" at bounding box center [465, 84] width 267 height 15
type input "17"
click at [644, 136] on div "Customer Loyalty page View Balance $0.00 Edit Points ★ 0 Edit Prepaid services/…" at bounding box center [637, 175] width 77 height 286
drag, startPoint x: 576, startPoint y: 266, endPoint x: 632, endPoint y: 273, distance: 56.0
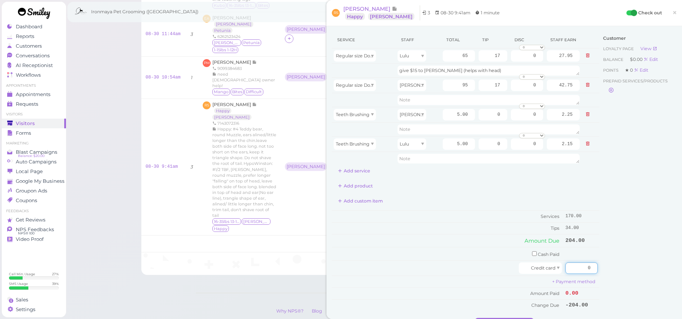
click at [632, 273] on div "Service Staff Total Tip Disc Staff earn Regular size Dog Bath and Brush (35 lbs…" at bounding box center [504, 175] width 345 height 286
type input "204"
click at [636, 277] on div "Customer Loyalty page View Balance $0.00 Edit Points ★ 0 Edit Prepaid services/…" at bounding box center [637, 175] width 77 height 286
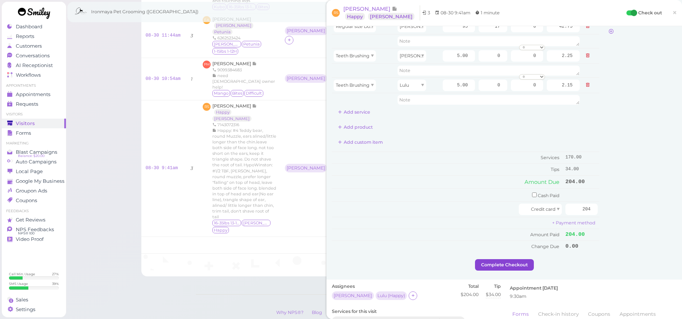
click at [495, 261] on button "Complete Checkout" at bounding box center [504, 264] width 59 height 11
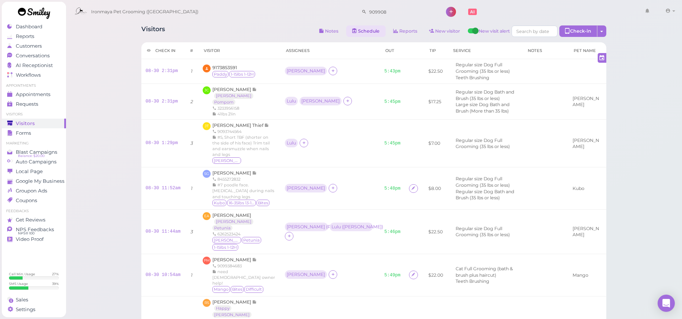
click at [375, 32] on link "Schedule" at bounding box center [365, 30] width 39 height 11
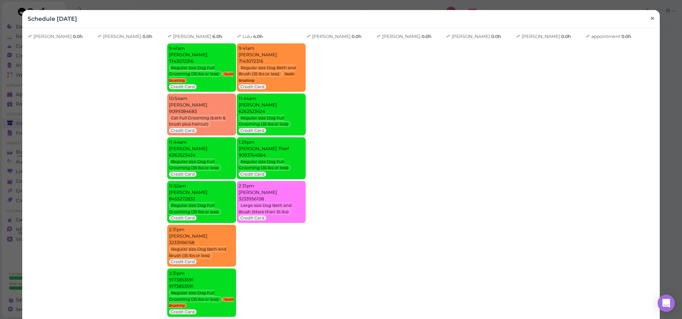
click at [650, 16] on link "×" at bounding box center [651, 18] width 13 height 17
